Goal: Task Accomplishment & Management: Manage account settings

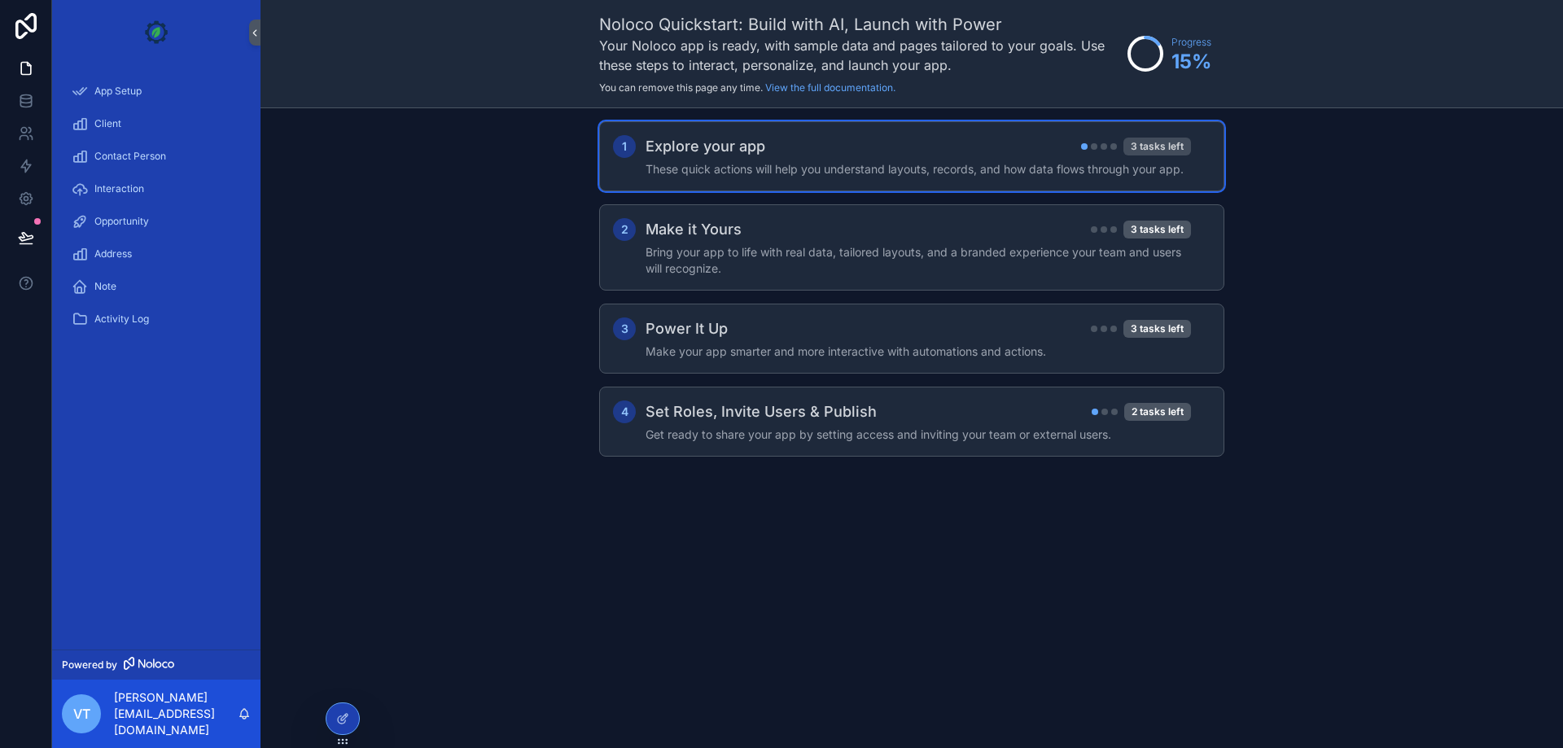
click at [1180, 147] on div "3 tasks left" at bounding box center [1157, 147] width 68 height 18
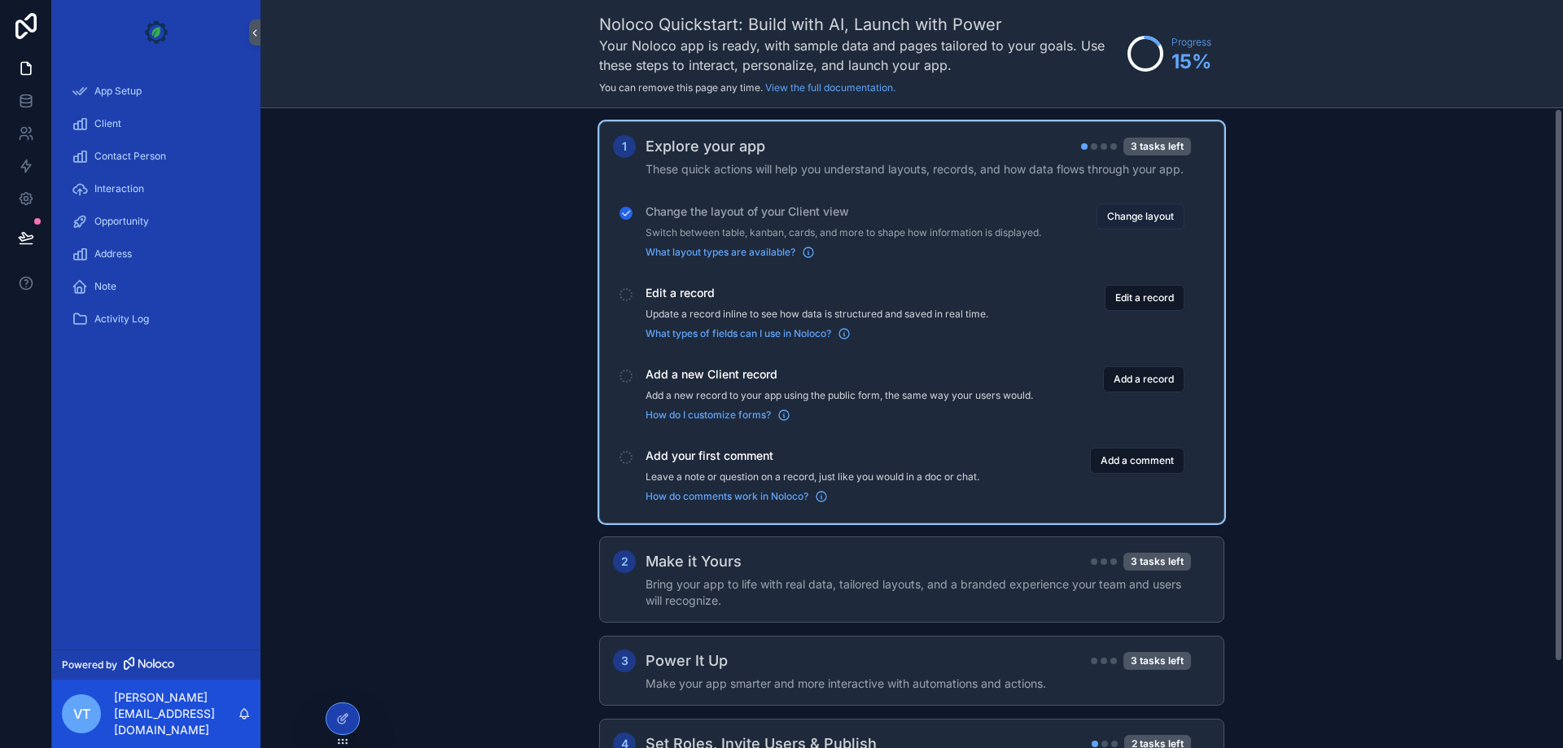
click at [1132, 225] on button "Change layout" at bounding box center [1141, 217] width 88 height 26
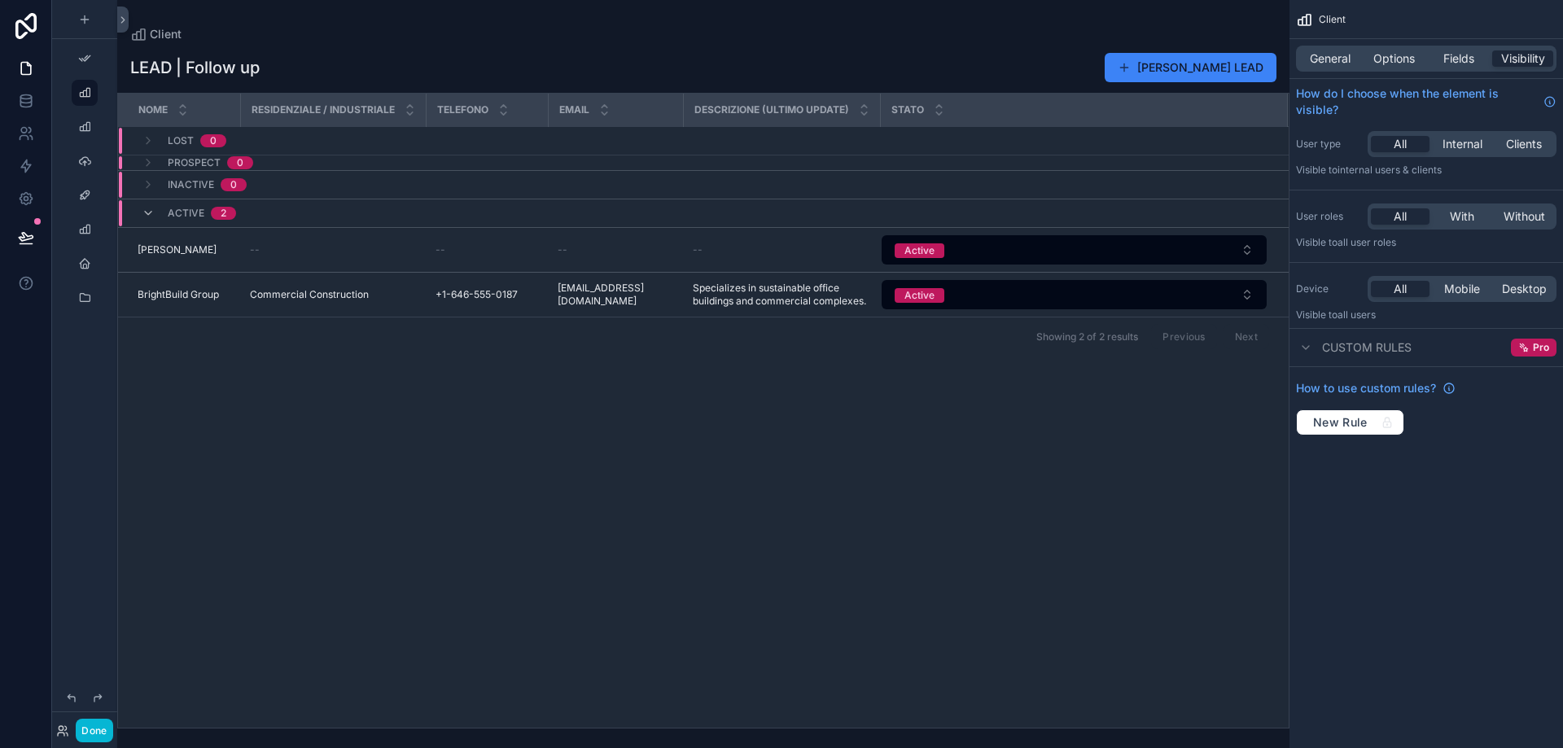
click at [206, 109] on div "Nome" at bounding box center [179, 109] width 120 height 31
click at [232, 176] on div "Inactive 0" at bounding box center [207, 185] width 79 height 26
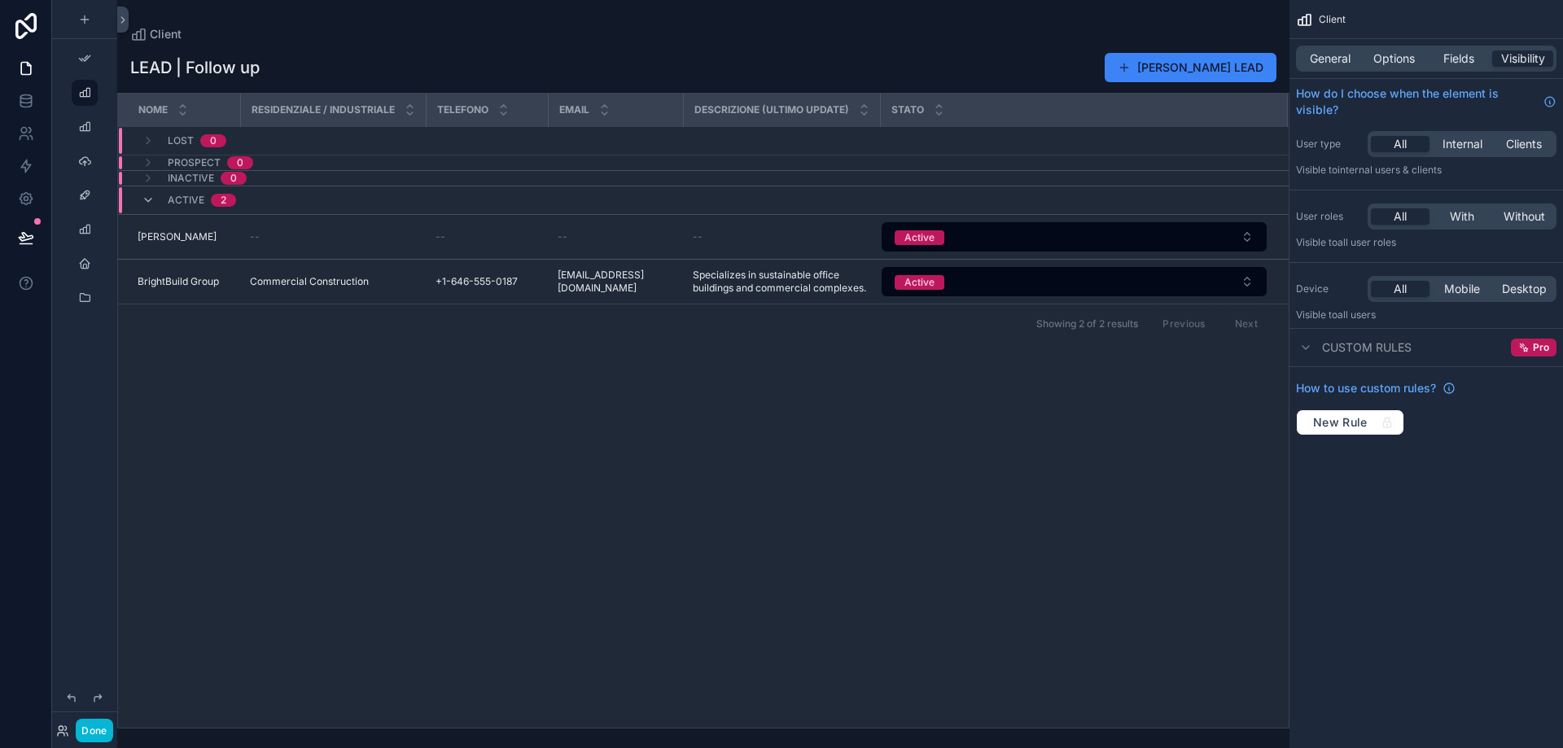
click at [392, 58] on div "LEAD | Follow up Aggiungi LEAD" at bounding box center [703, 67] width 1146 height 31
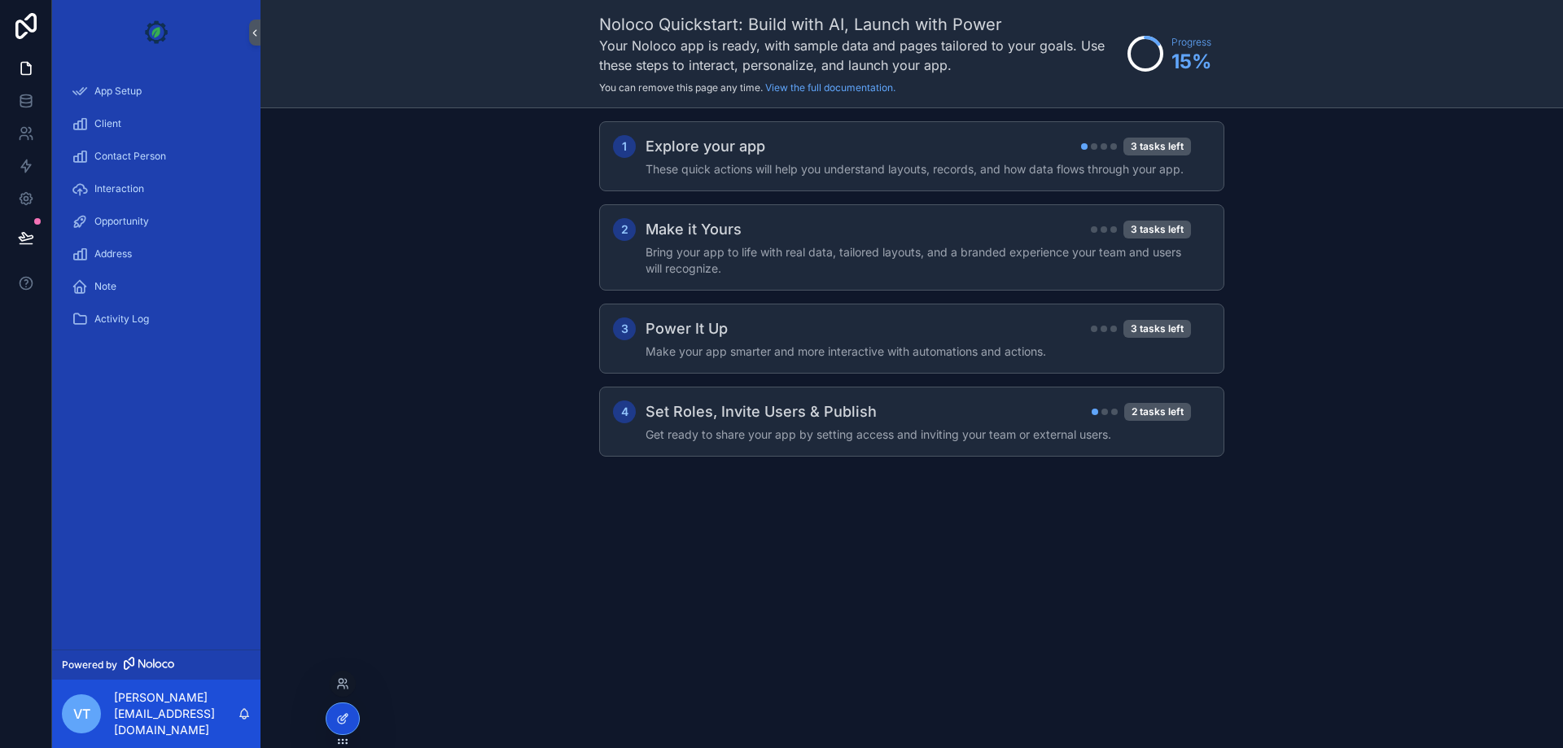
click at [339, 711] on div at bounding box center [342, 718] width 33 height 31
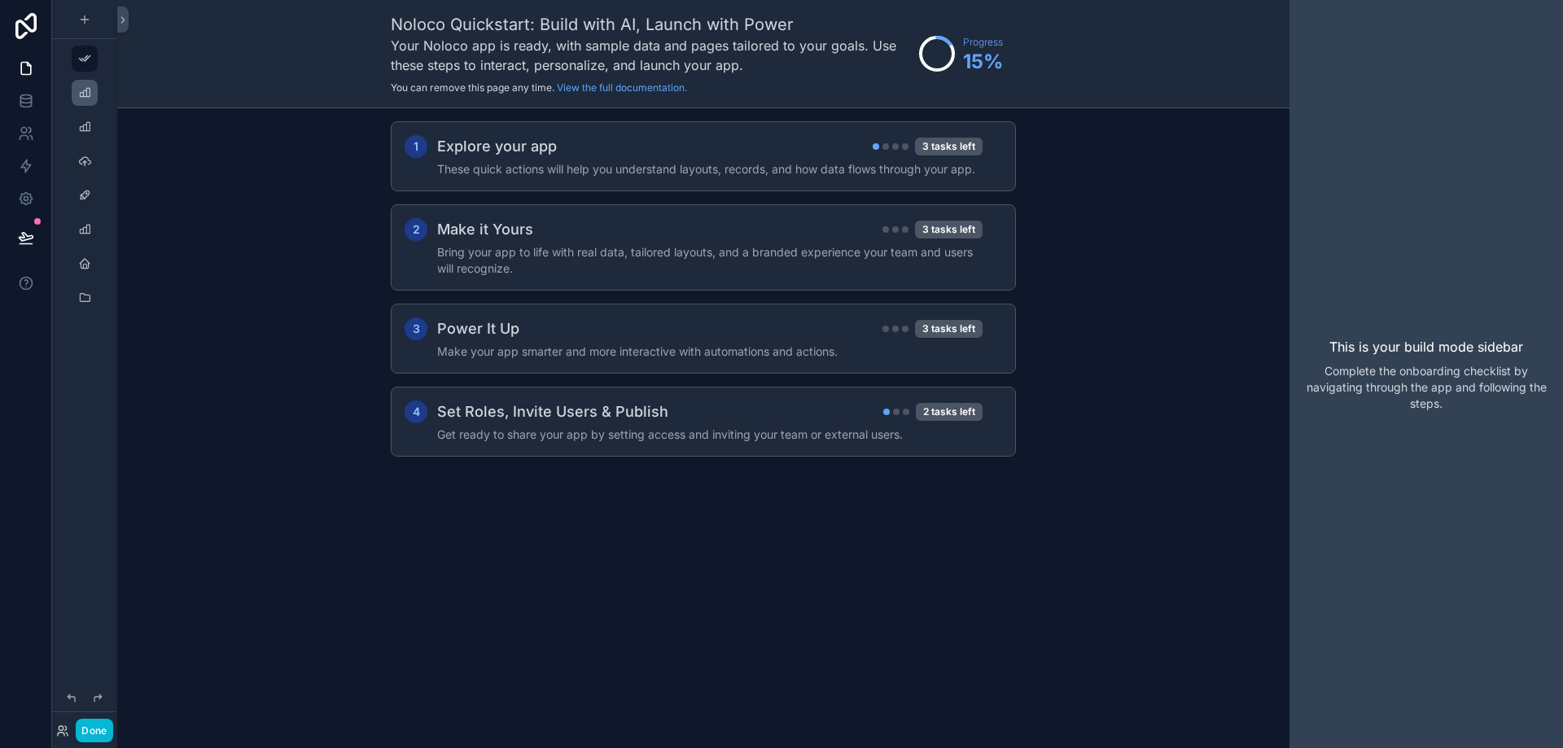
click at [96, 90] on div "scrollable content" at bounding box center [85, 93] width 26 height 26
click at [125, 12] on button at bounding box center [122, 20] width 11 height 26
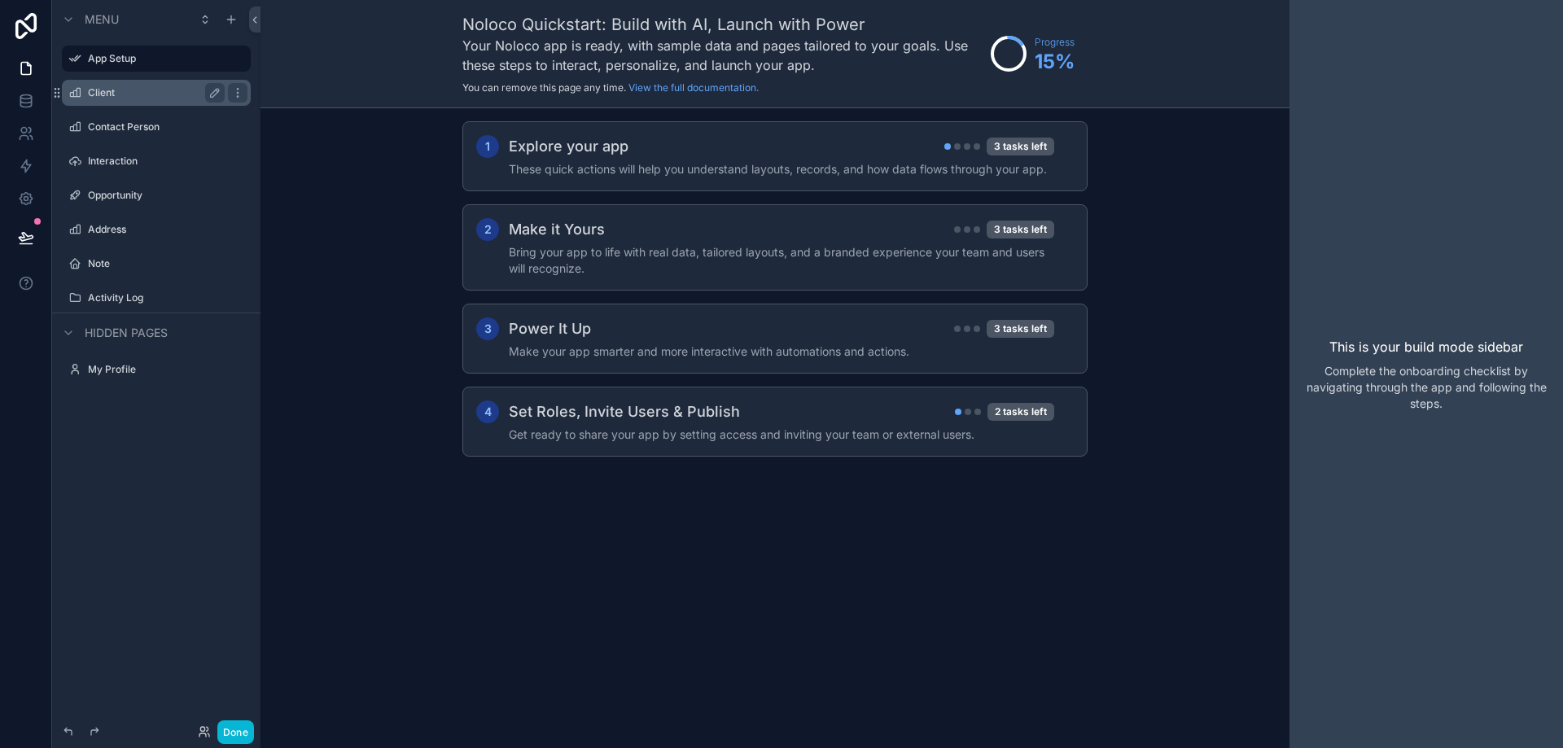
click at [135, 93] on label "Client" at bounding box center [153, 92] width 130 height 13
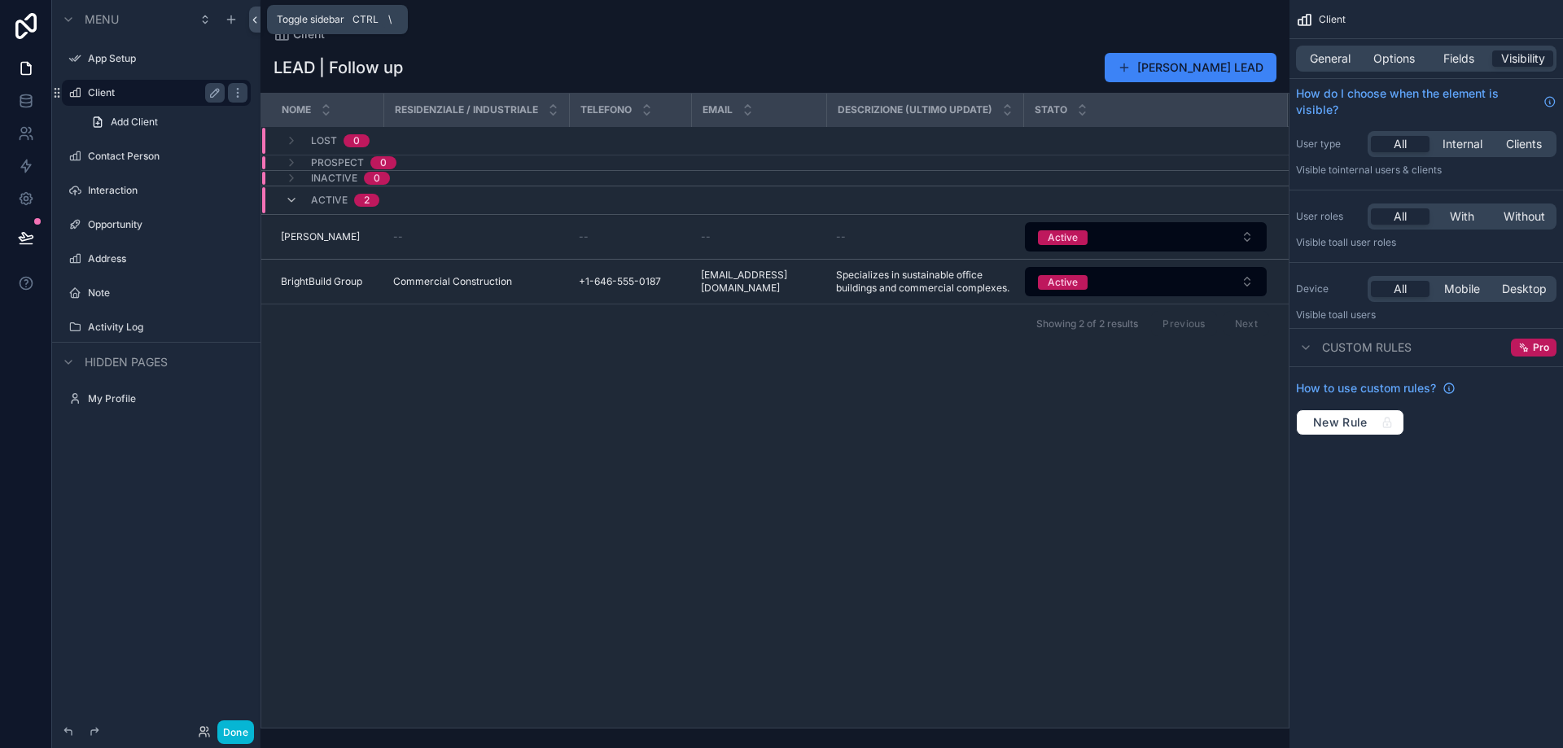
click at [250, 17] on icon at bounding box center [254, 20] width 11 height 12
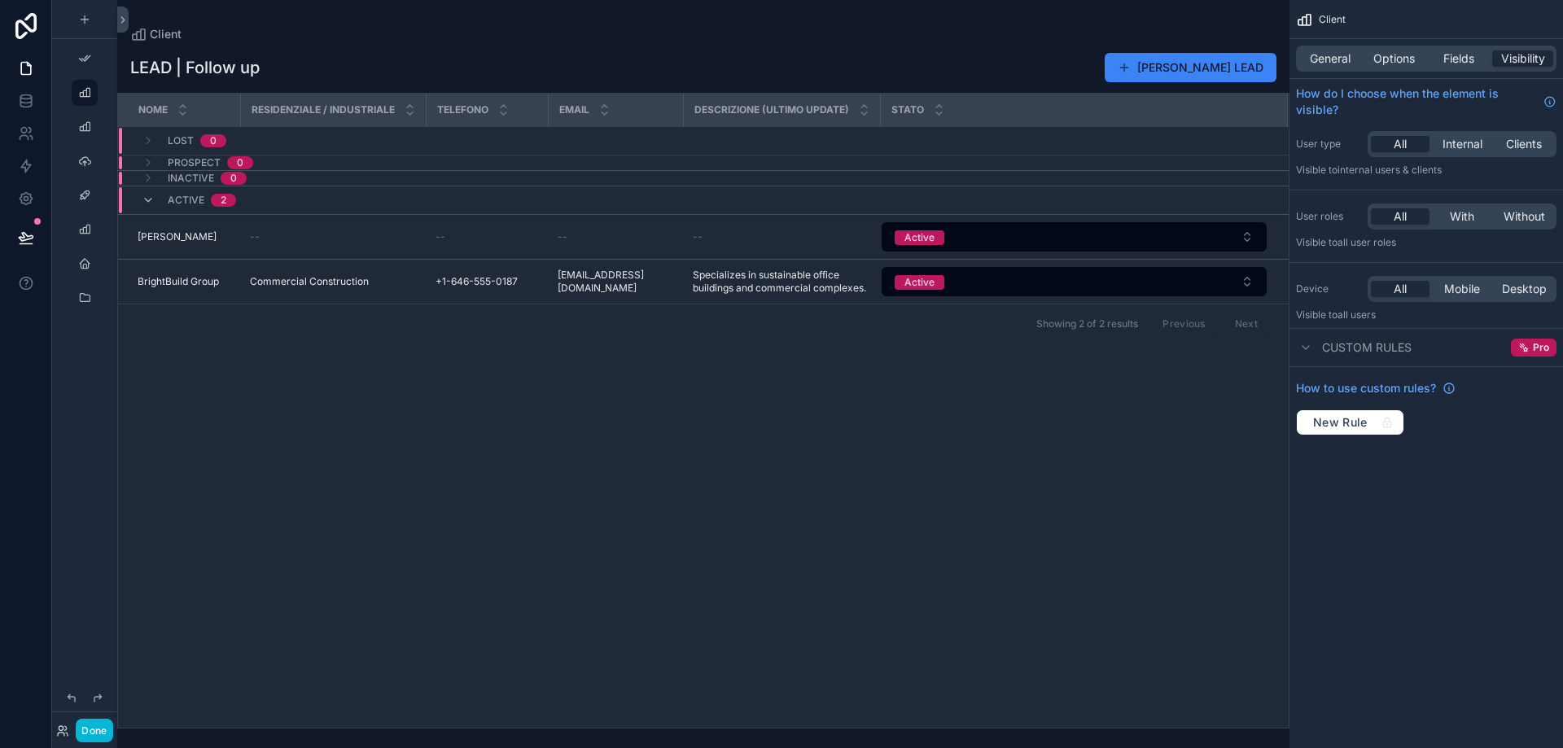
click at [208, 208] on div "Active 2" at bounding box center [202, 200] width 68 height 26
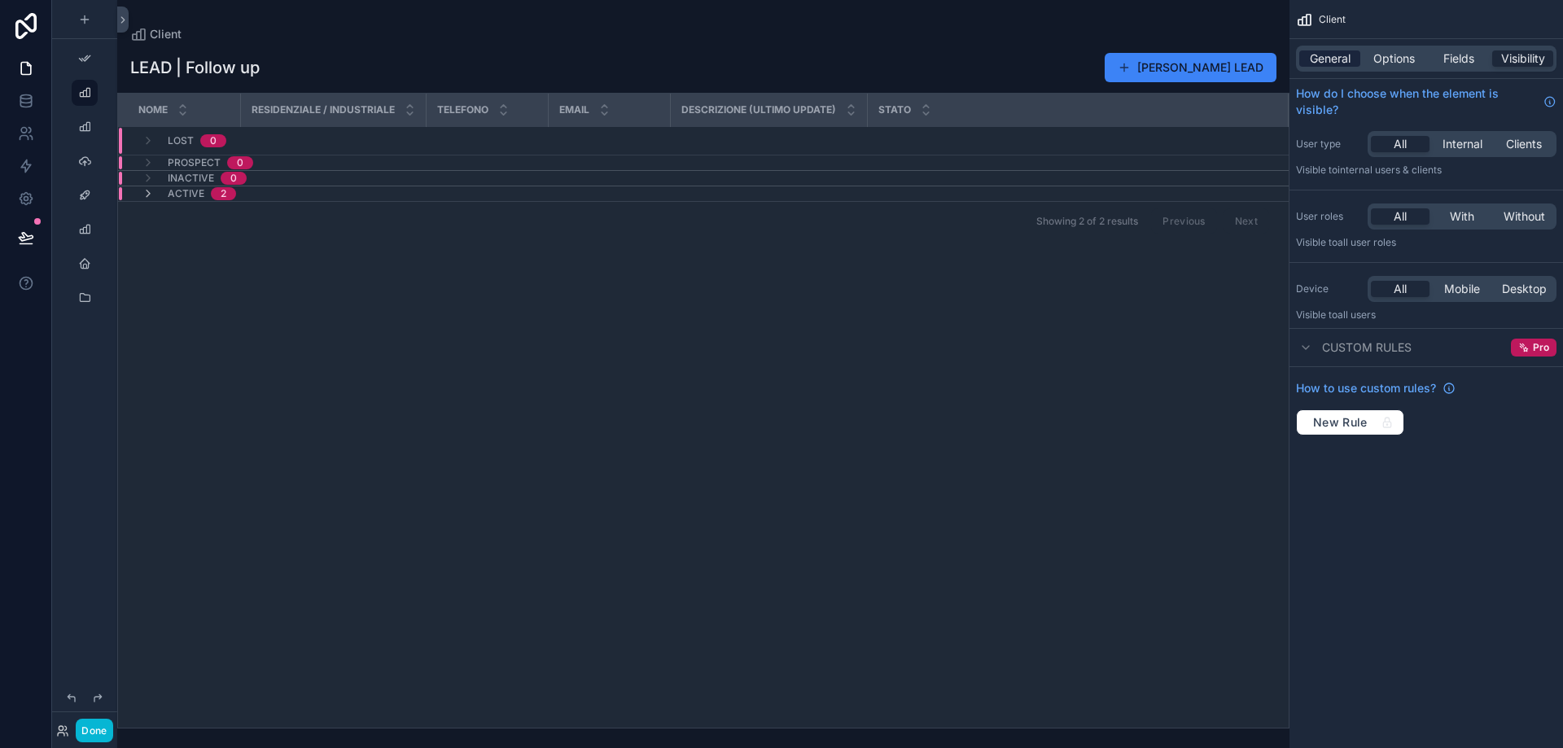
click at [1341, 62] on span "General" at bounding box center [1330, 58] width 41 height 16
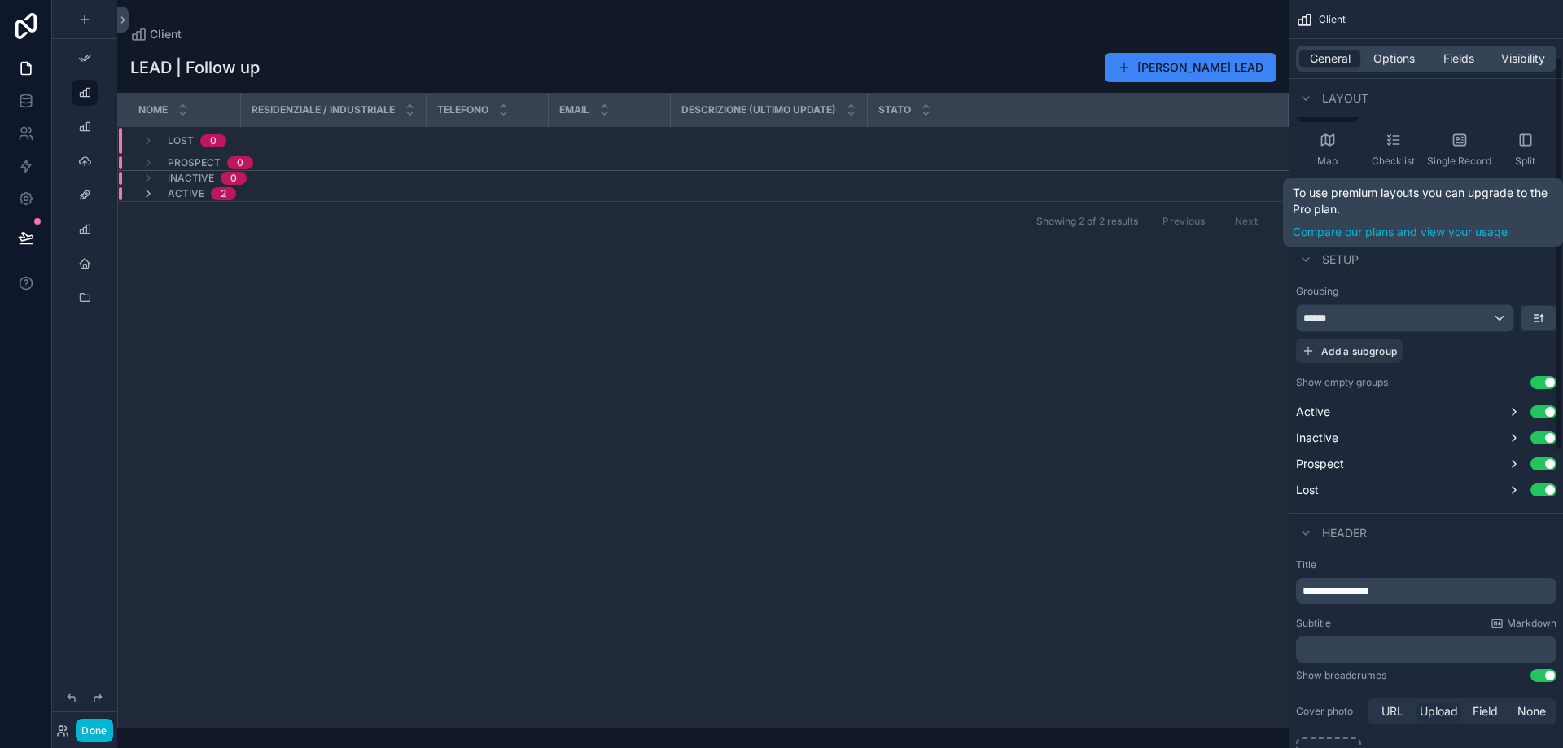
scroll to position [217, 0]
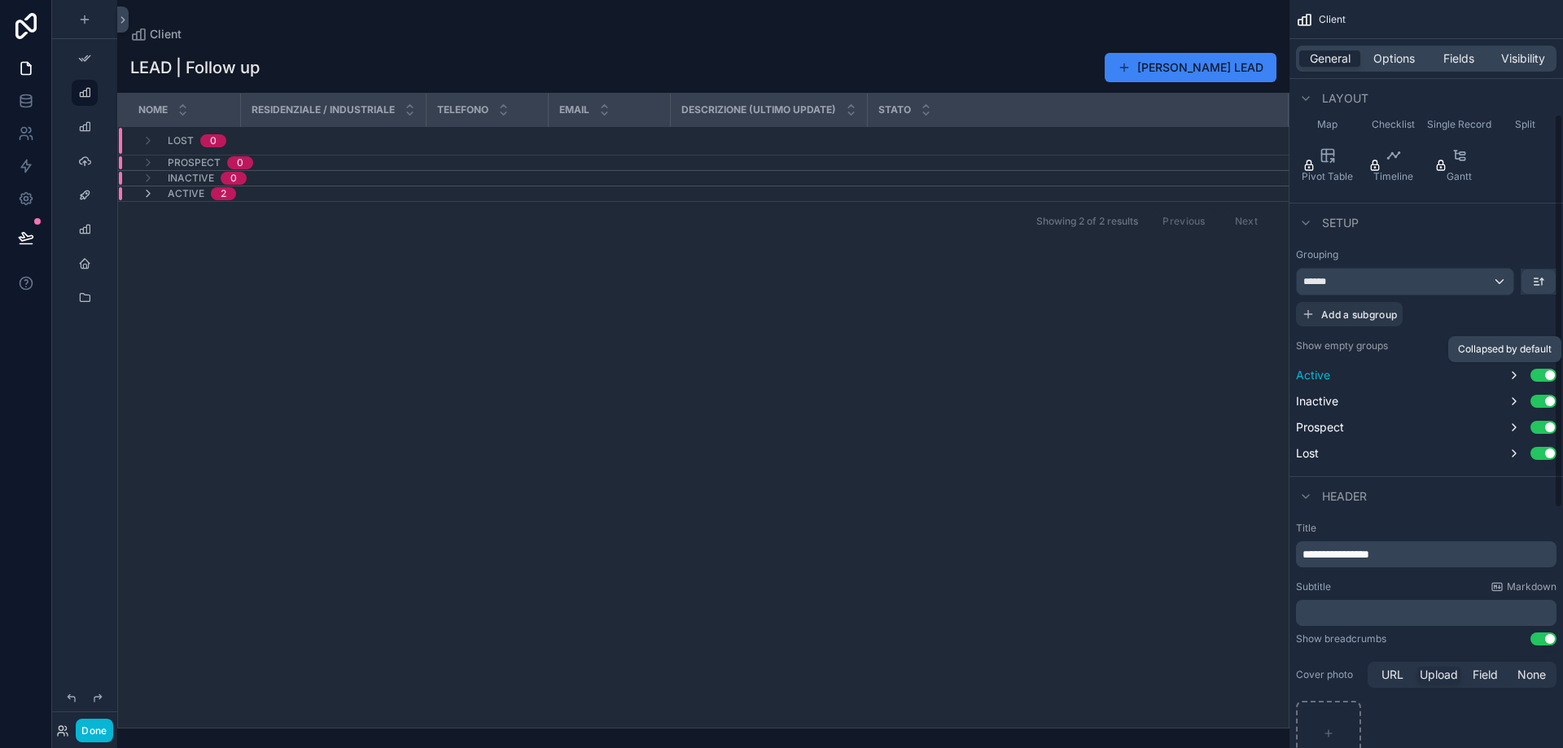
click at [1513, 376] on icon "scrollable content" at bounding box center [1514, 375] width 13 height 13
click at [1513, 376] on icon "scrollable content" at bounding box center [1514, 375] width 7 height 3
click at [1324, 374] on span "Active" at bounding box center [1313, 375] width 34 height 16
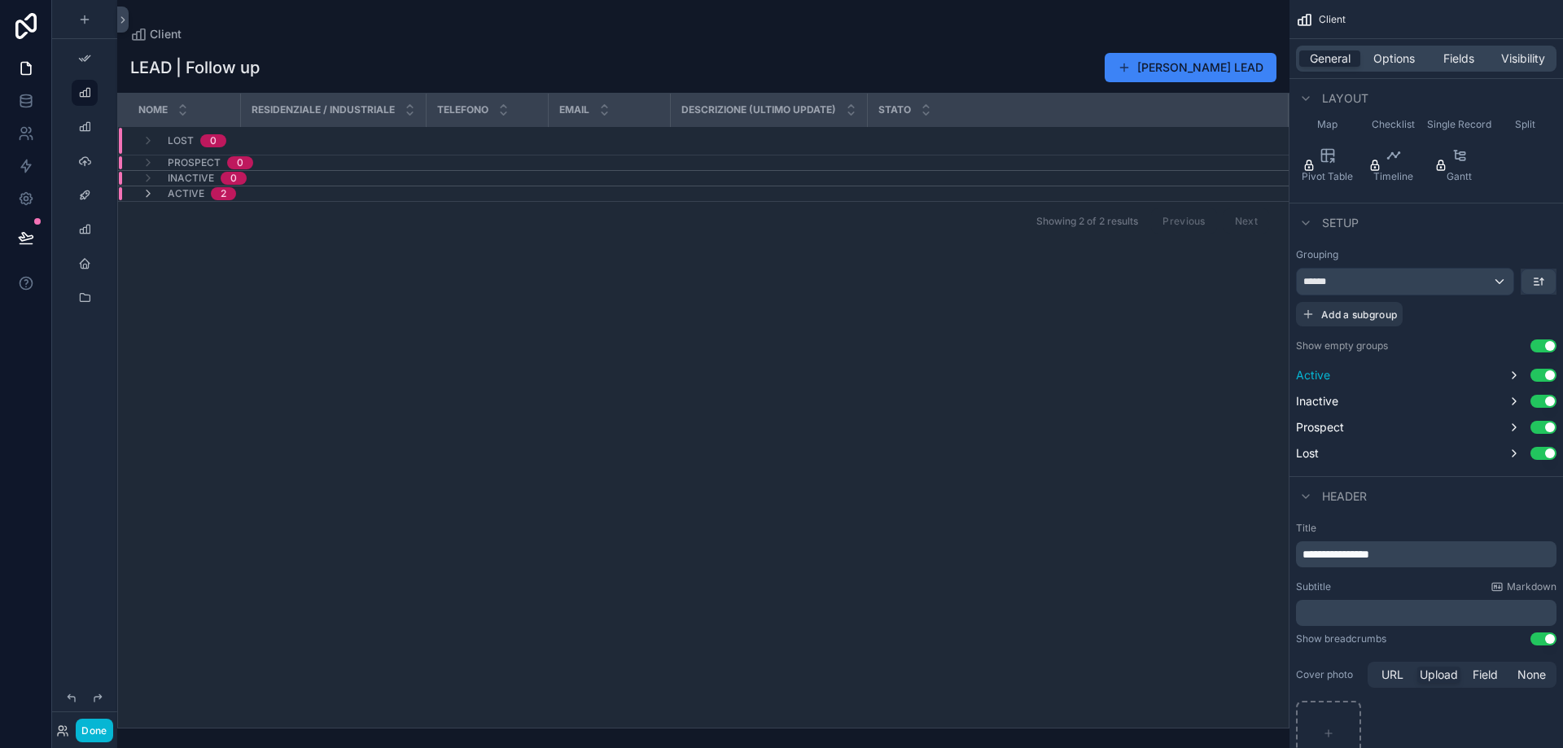
click at [1324, 374] on span "Active" at bounding box center [1313, 375] width 34 height 16
click at [1542, 275] on icon "scrollable content" at bounding box center [1538, 281] width 13 height 13
click at [1542, 275] on div "scrollable content" at bounding box center [781, 374] width 1563 height 748
click at [1433, 278] on div "******" at bounding box center [1405, 282] width 217 height 26
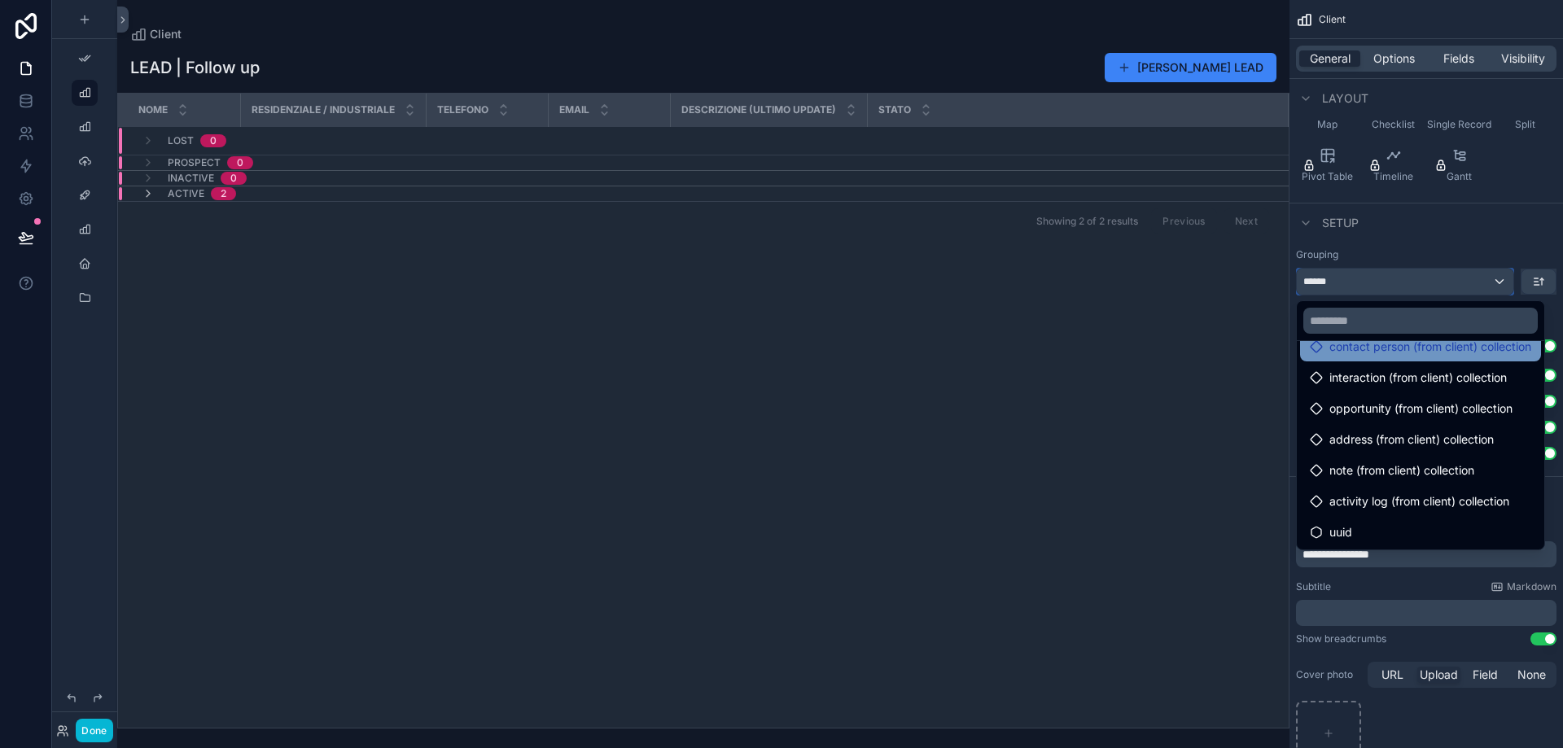
scroll to position [456, 0]
click at [1379, 329] on input "text" at bounding box center [1420, 321] width 234 height 26
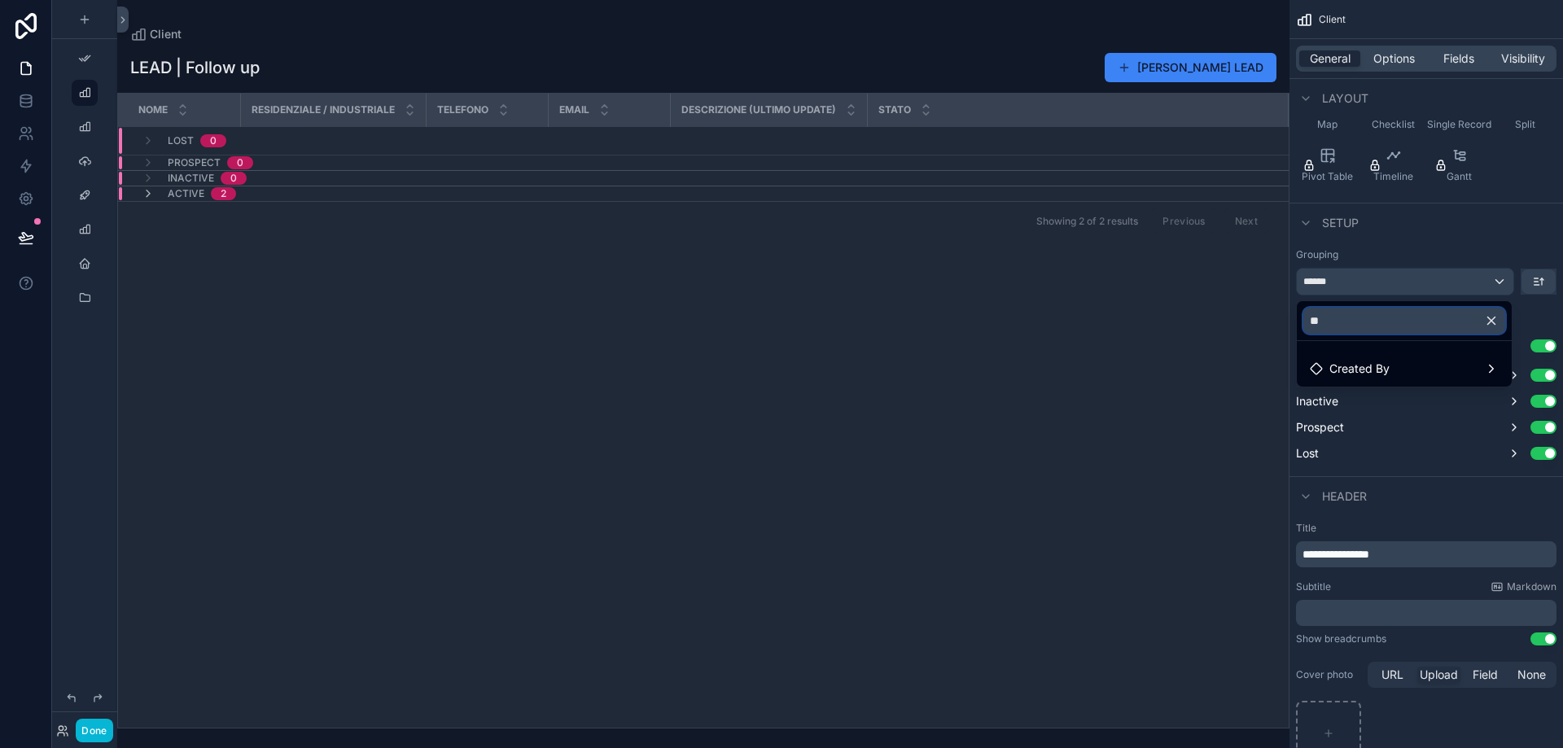
scroll to position [0, 0]
click at [1407, 366] on div "Created By" at bounding box center [1404, 369] width 189 height 20
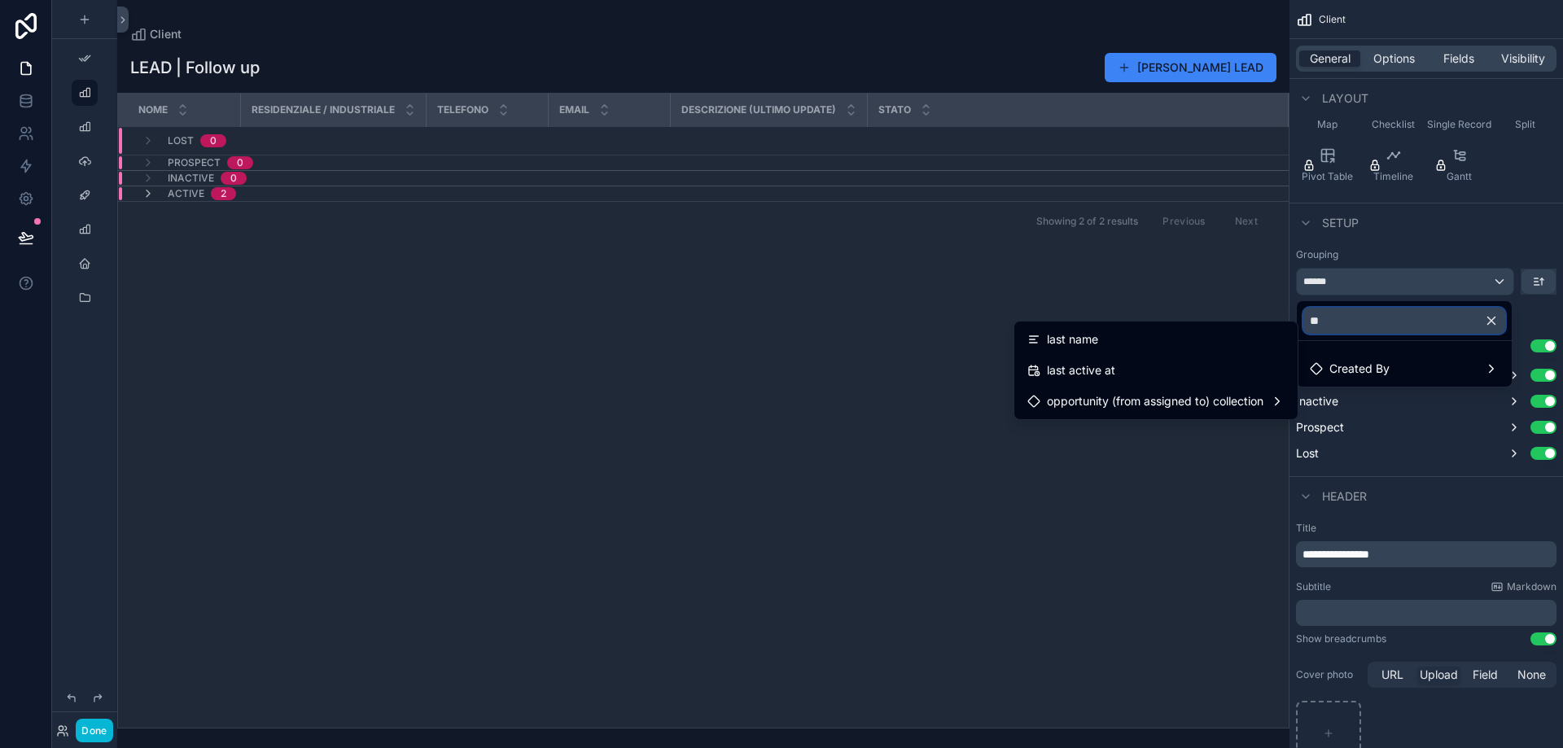
click at [1353, 326] on input "**" at bounding box center [1404, 321] width 202 height 26
type input "*"
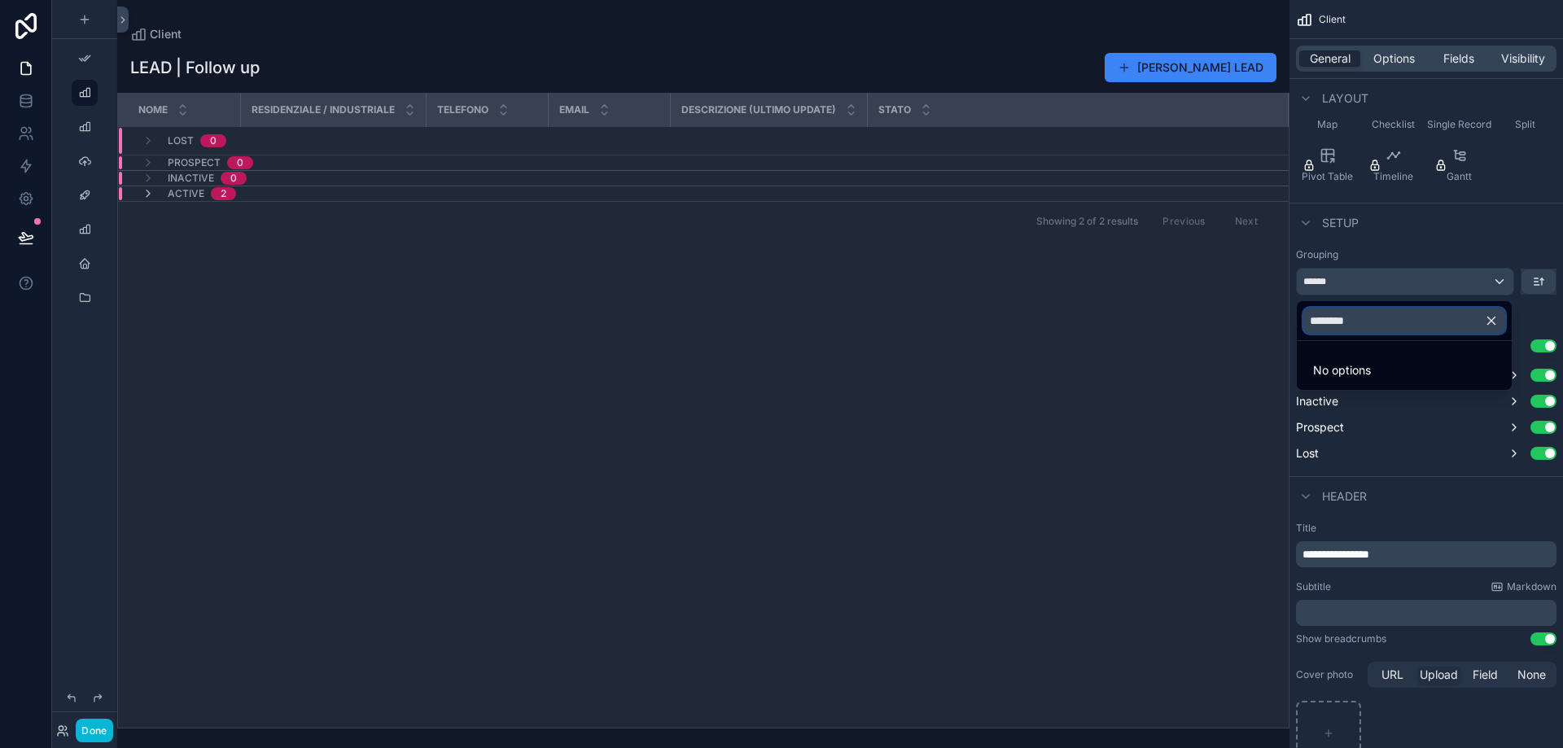
type input "********"
click at [1378, 361] on li "No options" at bounding box center [1404, 370] width 208 height 33
click at [1492, 325] on icon "button" at bounding box center [1491, 320] width 15 height 15
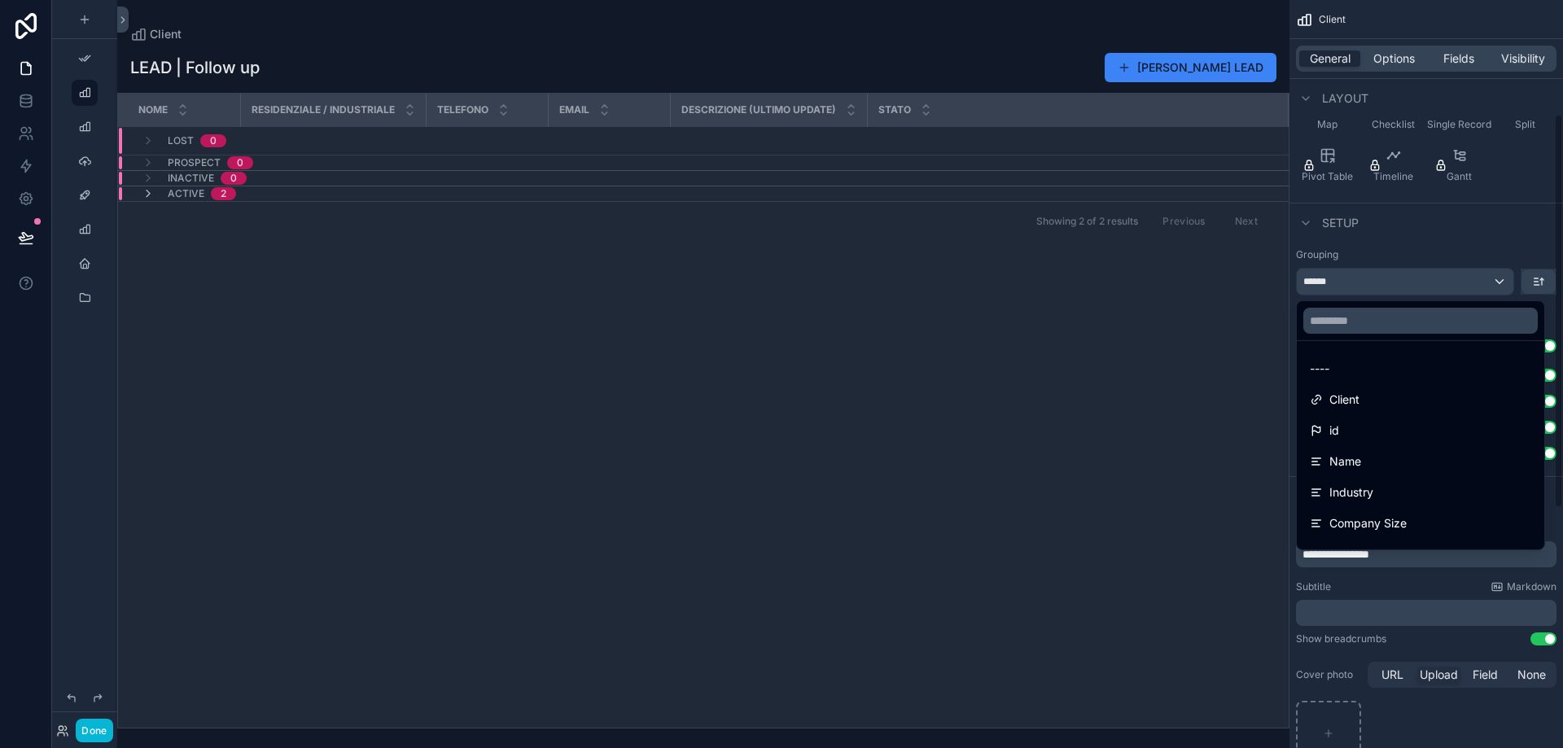
click at [1508, 249] on div "scrollable content" at bounding box center [781, 374] width 1563 height 748
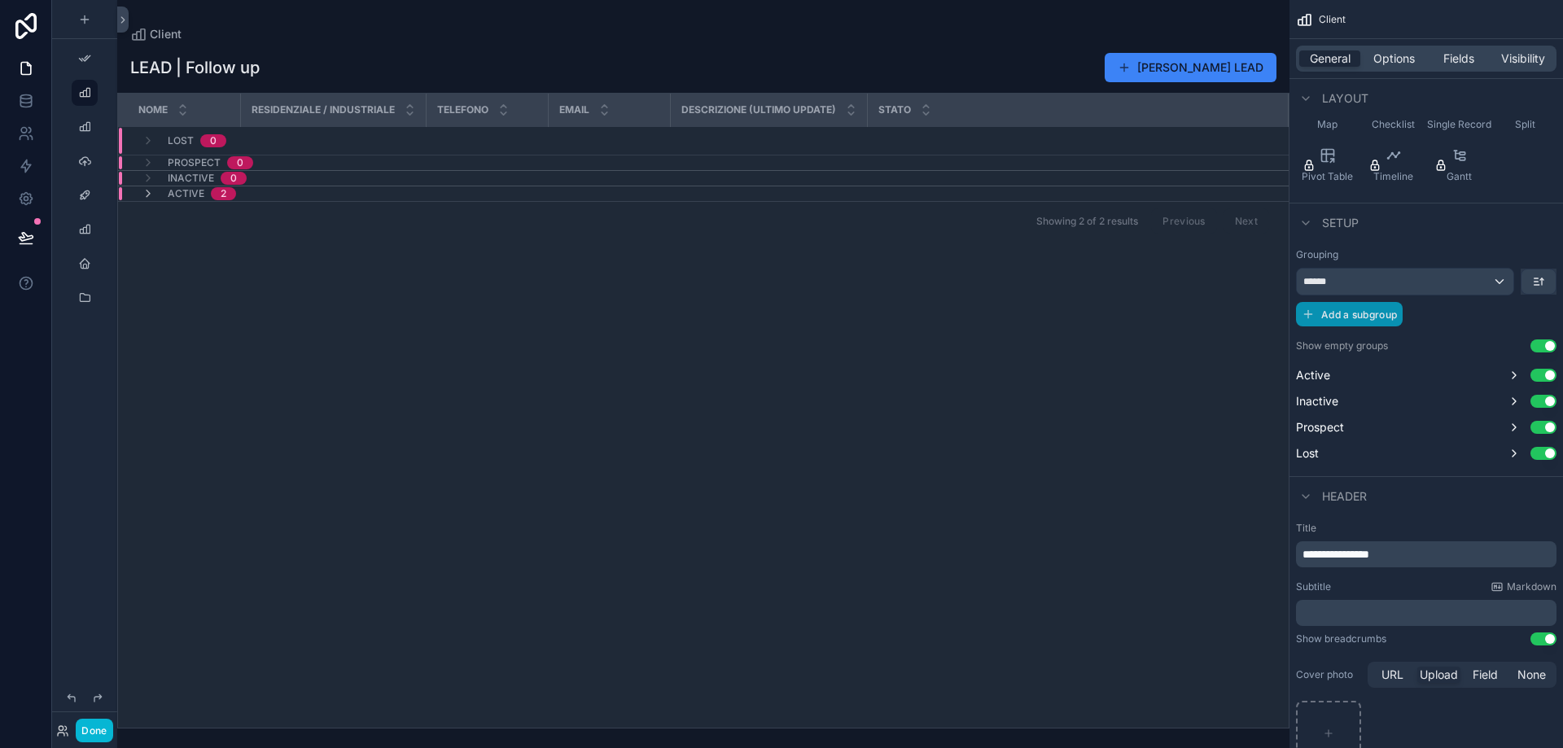
click at [1359, 314] on span "Add a subgroup" at bounding box center [1359, 315] width 76 height 12
click at [1359, 314] on span "Choose a field" at bounding box center [1341, 316] width 76 height 14
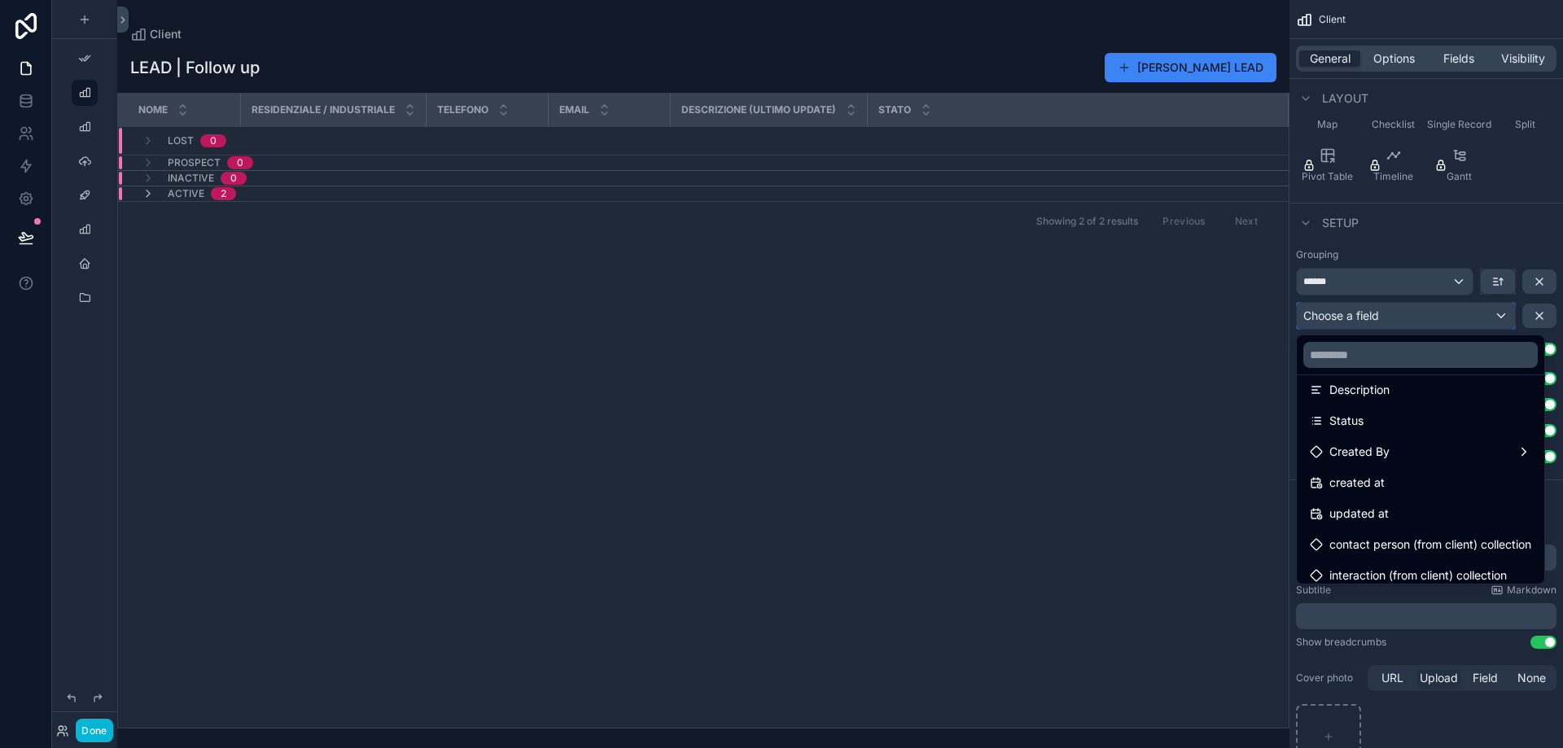
scroll to position [456, 0]
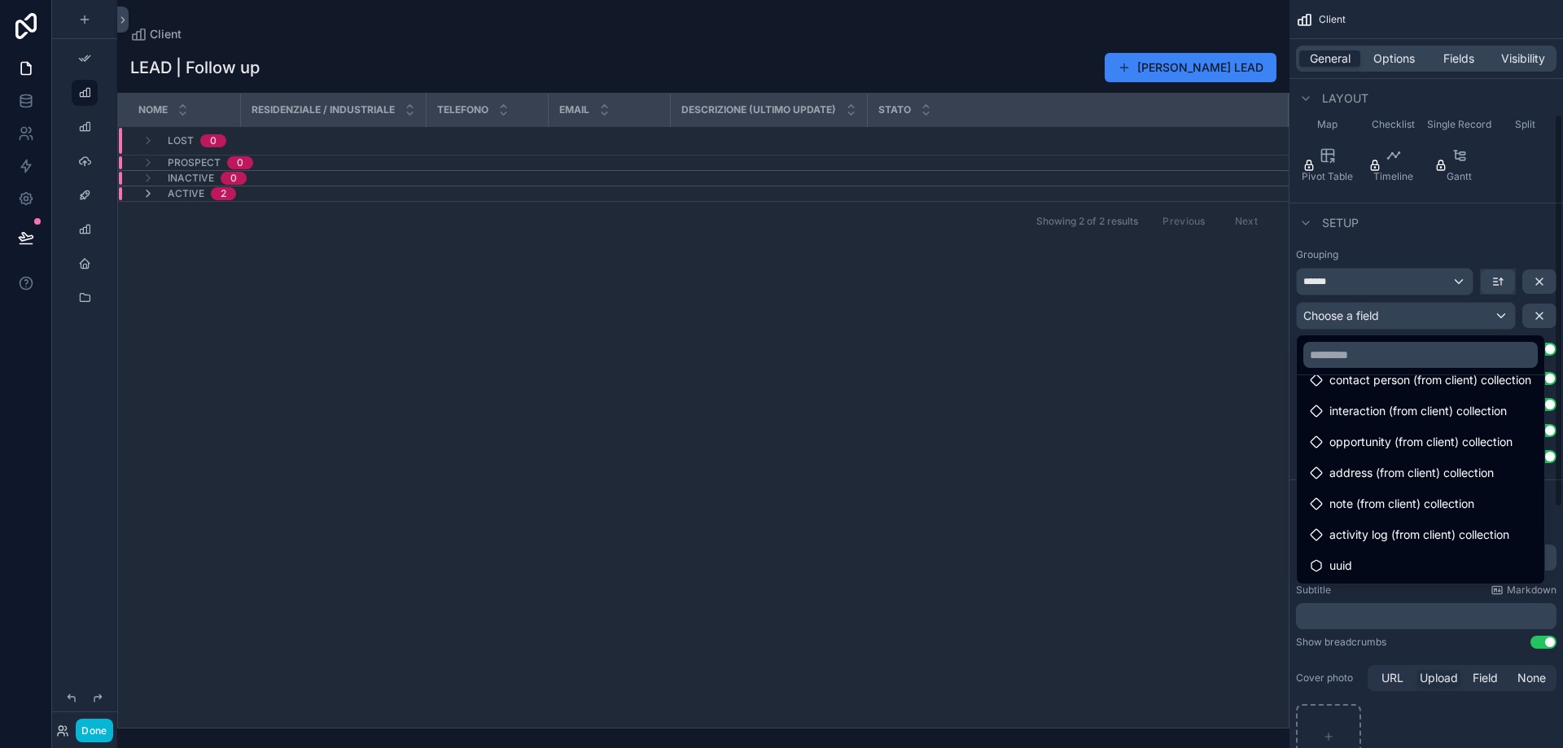
click at [1361, 319] on div "scrollable content" at bounding box center [781, 374] width 1563 height 748
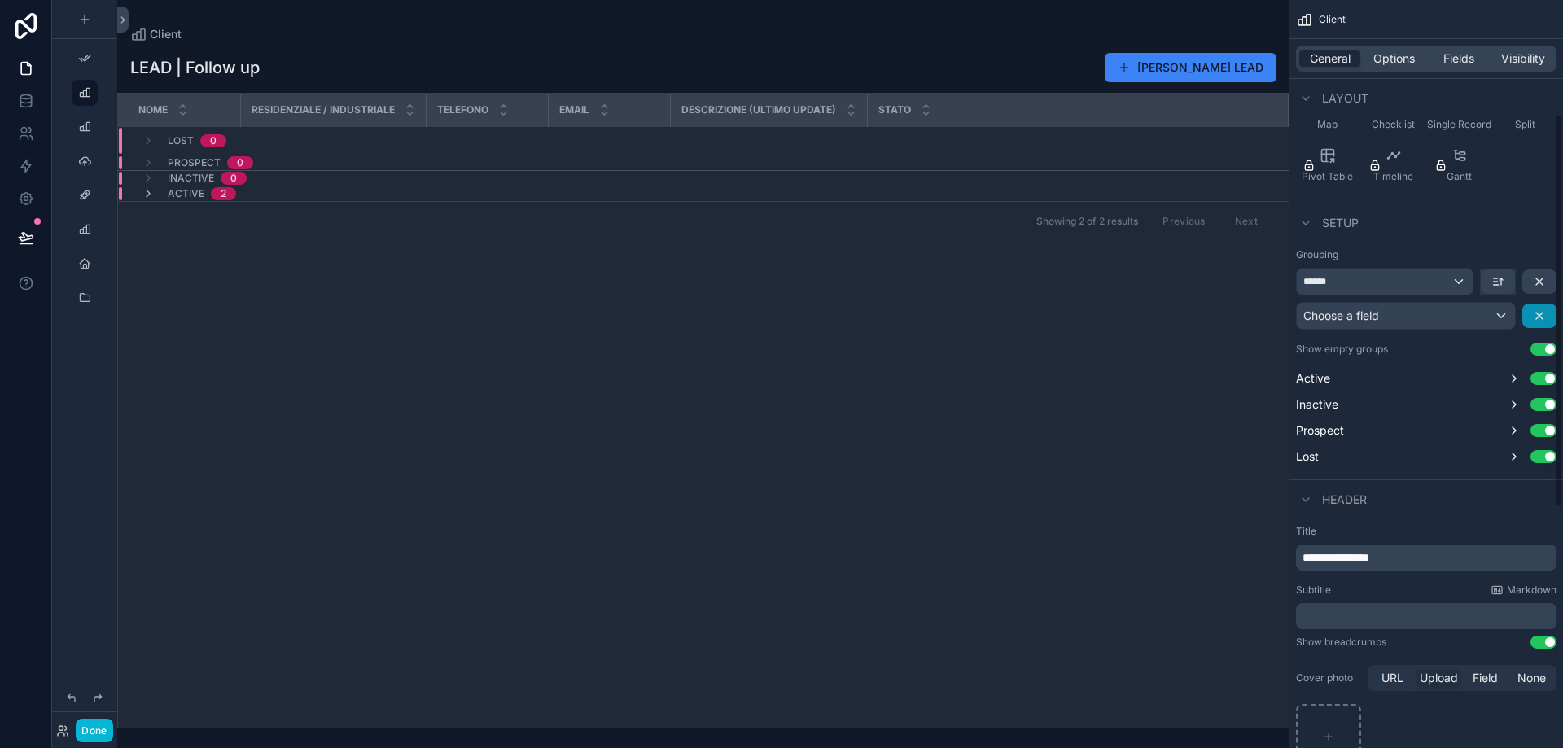
click at [1540, 312] on icon "scrollable content" at bounding box center [1539, 315] width 13 height 13
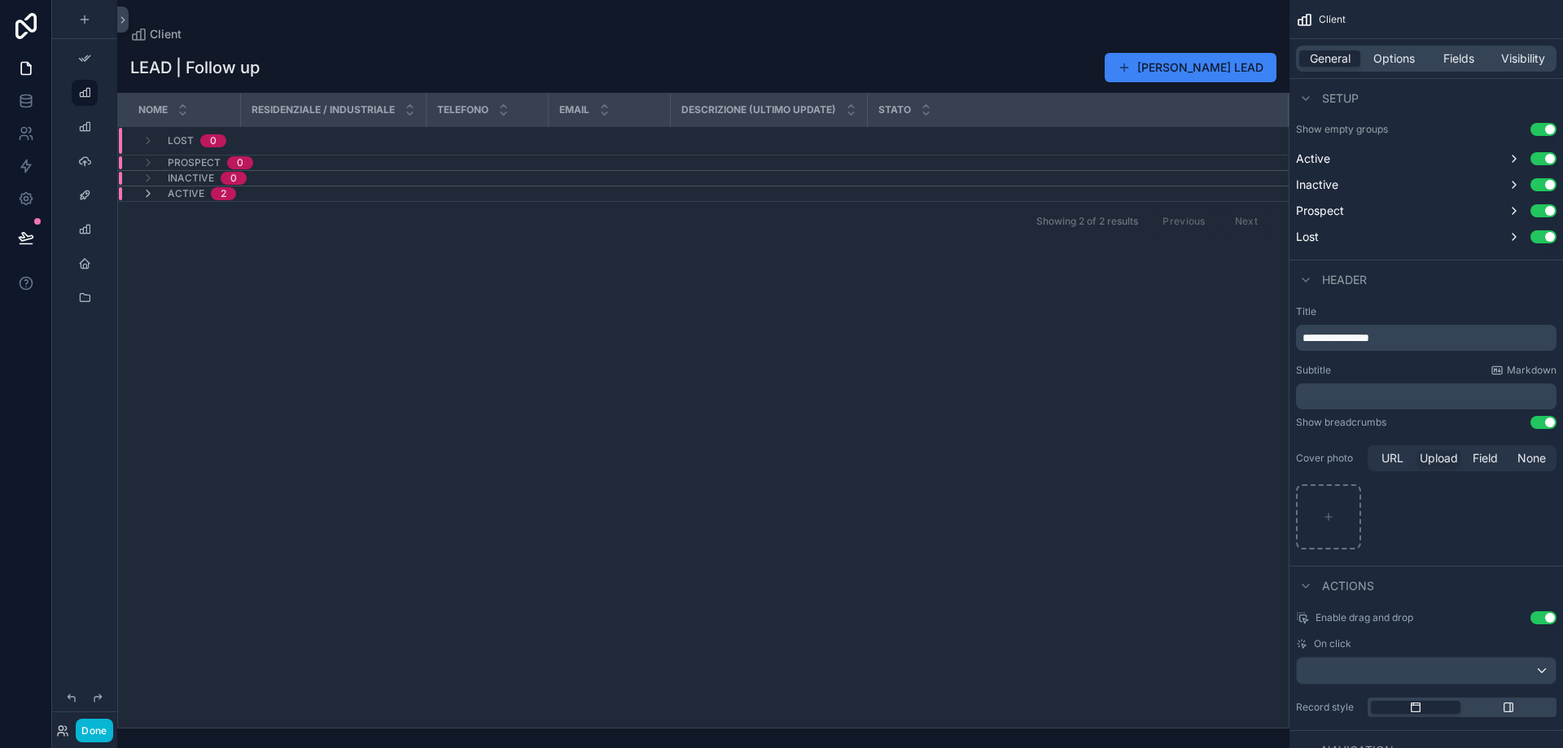
click at [1316, 278] on div "Header" at bounding box center [1331, 280] width 71 height 20
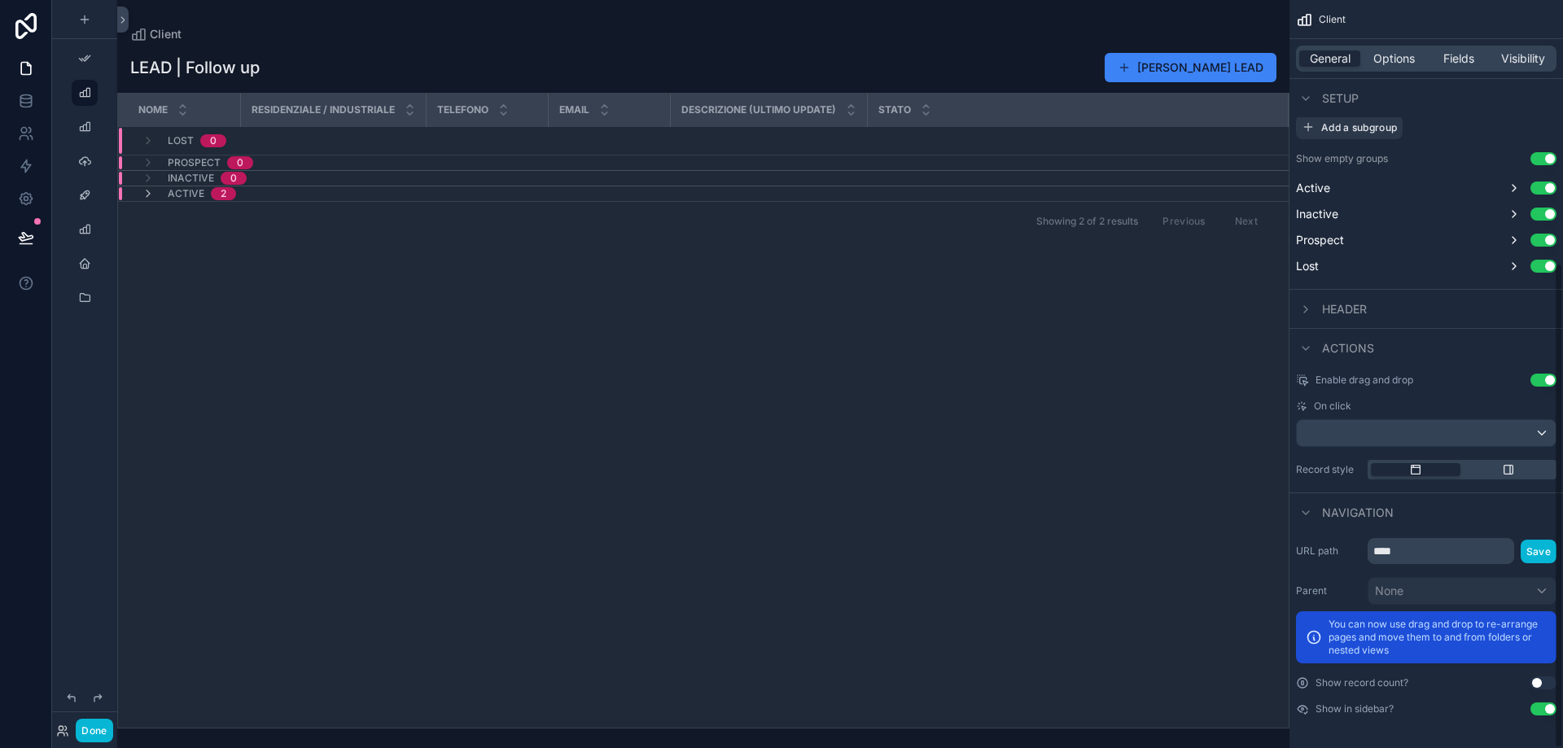
scroll to position [405, 0]
